Goal: Communication & Community: Answer question/provide support

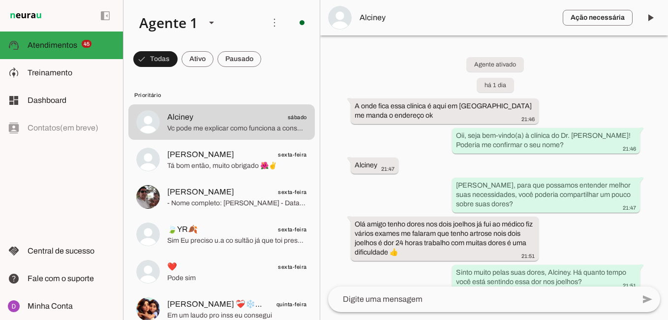
scroll to position [494, 0]
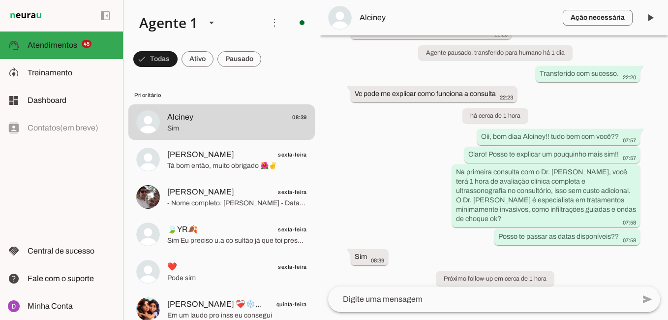
click at [395, 301] on textarea at bounding box center [481, 299] width 307 height 12
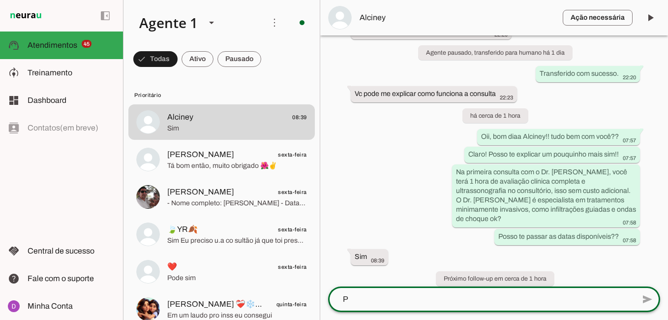
scroll to position [0, 0]
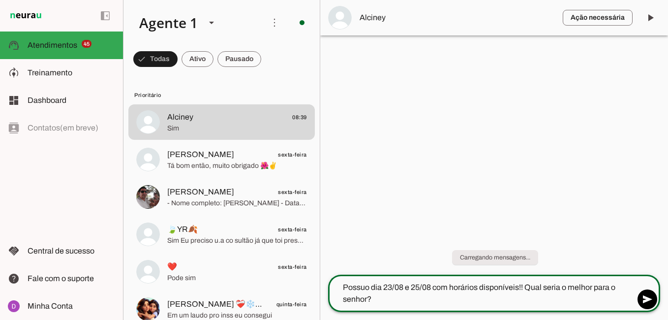
drag, startPoint x: 565, startPoint y: 287, endPoint x: 595, endPoint y: 289, distance: 30.6
click at [595, 289] on textarea "Possuo dia 23/08 e 25/08 com horários disponíveis!! Qual seria o melhor para o …" at bounding box center [481, 293] width 307 height 24
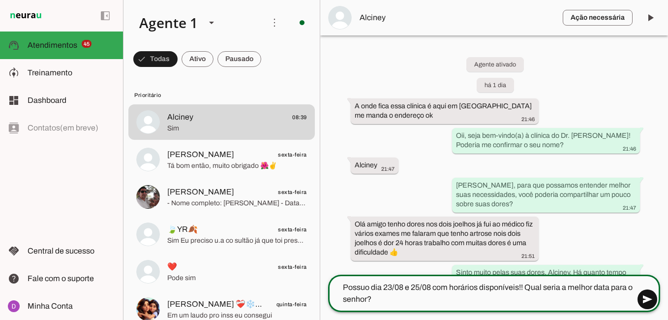
type textarea "Possuo dia 23/08 e 25/08 com horários disponíveis!! Qual seria a melhor data pa…"
type md-outlined-text-field "Possuo dia 23/08 e 25/08 com horários disponíveis!! Qual seria a melhor data pa…"
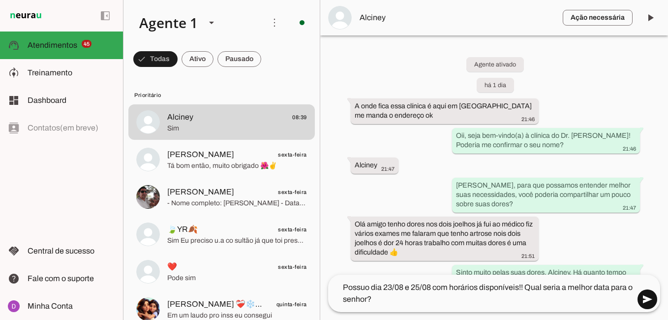
click at [654, 297] on span at bounding box center [648, 299] width 24 height 24
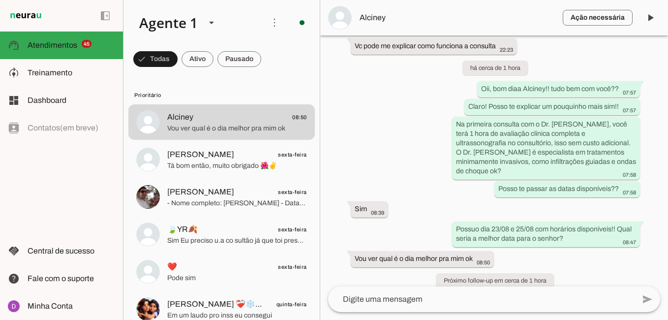
scroll to position [563, 0]
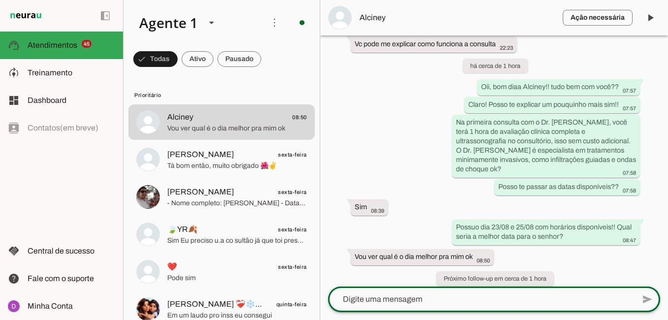
click at [429, 305] on div at bounding box center [481, 299] width 307 height 26
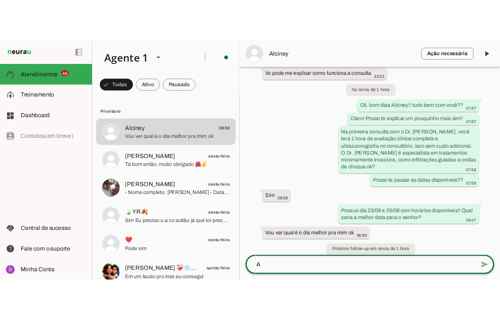
scroll to position [0, 0]
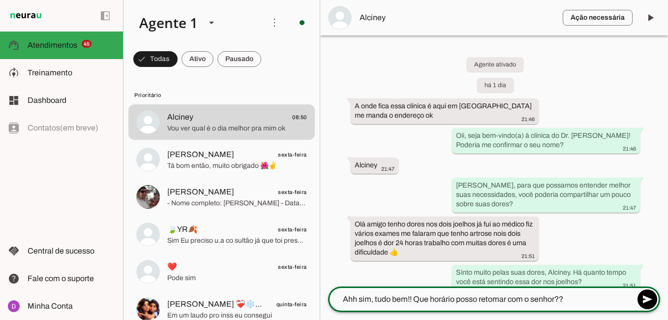
click at [405, 296] on textarea "Ahh sim, tudo bem!! Que horário posso retomar com o senhor??" at bounding box center [481, 299] width 307 height 12
click at [557, 299] on textarea "Ahh sim, tudo bem!! Que horário posso retomar com o senhor??" at bounding box center [481, 299] width 307 height 12
type textarea "Ahh sim, tudo bem!! Que horário posso retomar com o senhor??"
type md-outlined-text-field "Ahh sim, tudo bem!! Que horário posso retomar com o senhor??"
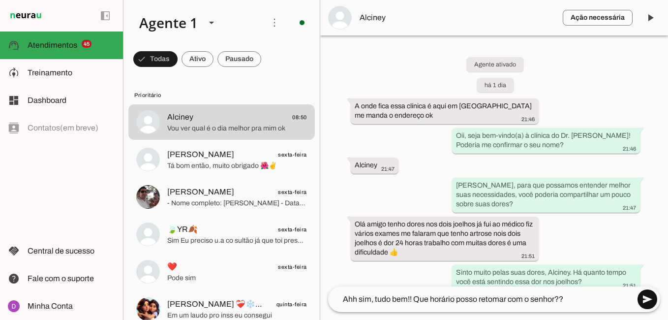
click at [652, 296] on span at bounding box center [648, 299] width 24 height 24
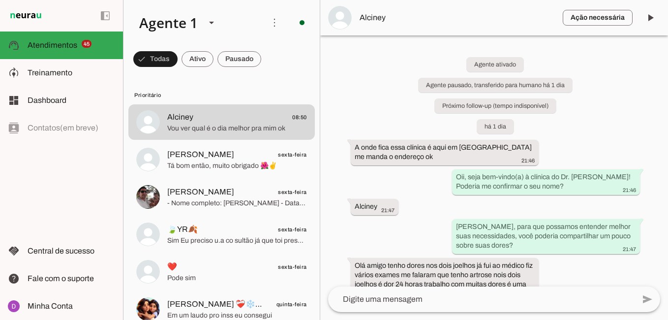
click at [562, 271] on div "Agente ativado Agente pausado, transferido para humano há 1 dia Próximo follow-…" at bounding box center [494, 160] width 348 height 251
